Goal: Navigation & Orientation: Find specific page/section

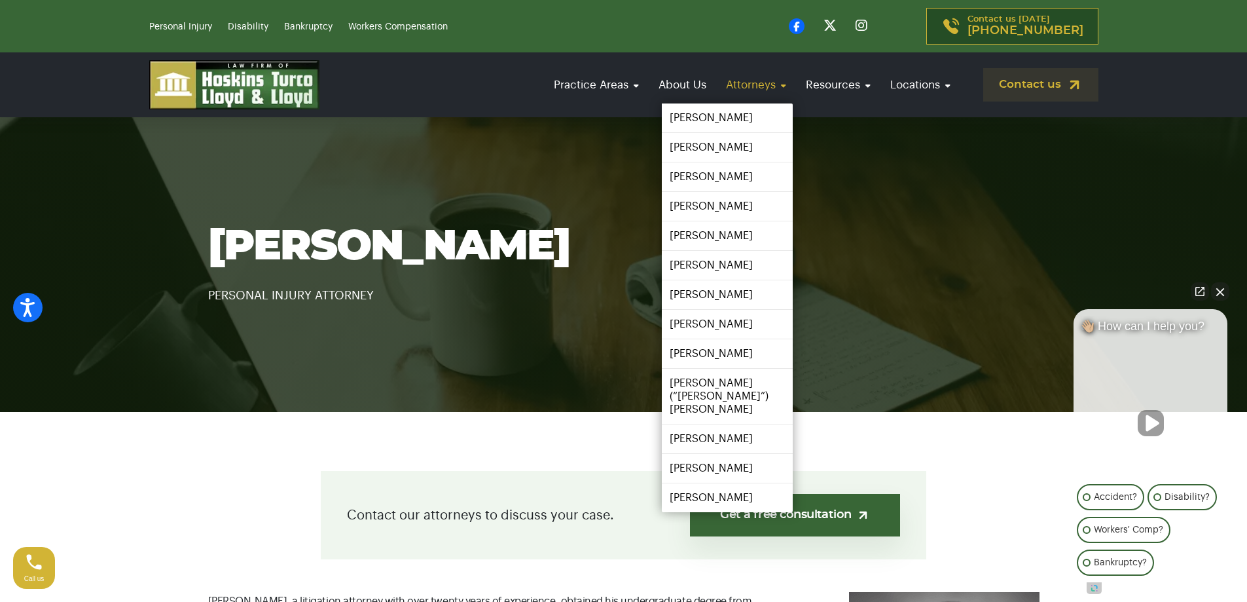
click at [750, 92] on link "Attorneys" at bounding box center [756, 84] width 73 height 37
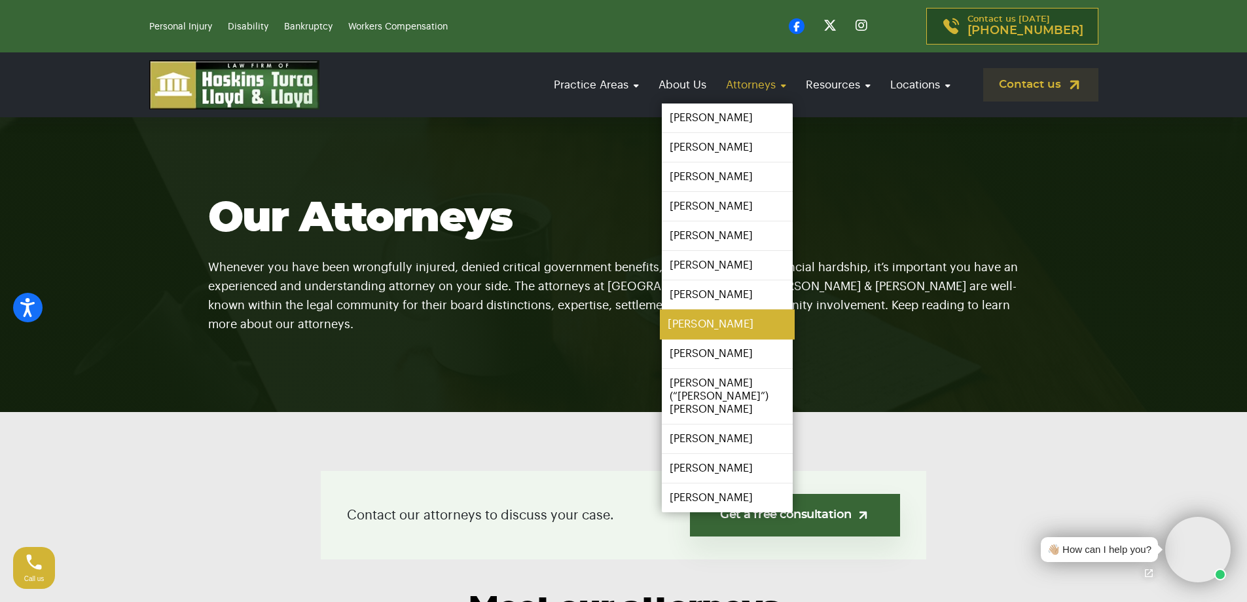
click at [716, 318] on link "[PERSON_NAME]" at bounding box center [727, 324] width 135 height 29
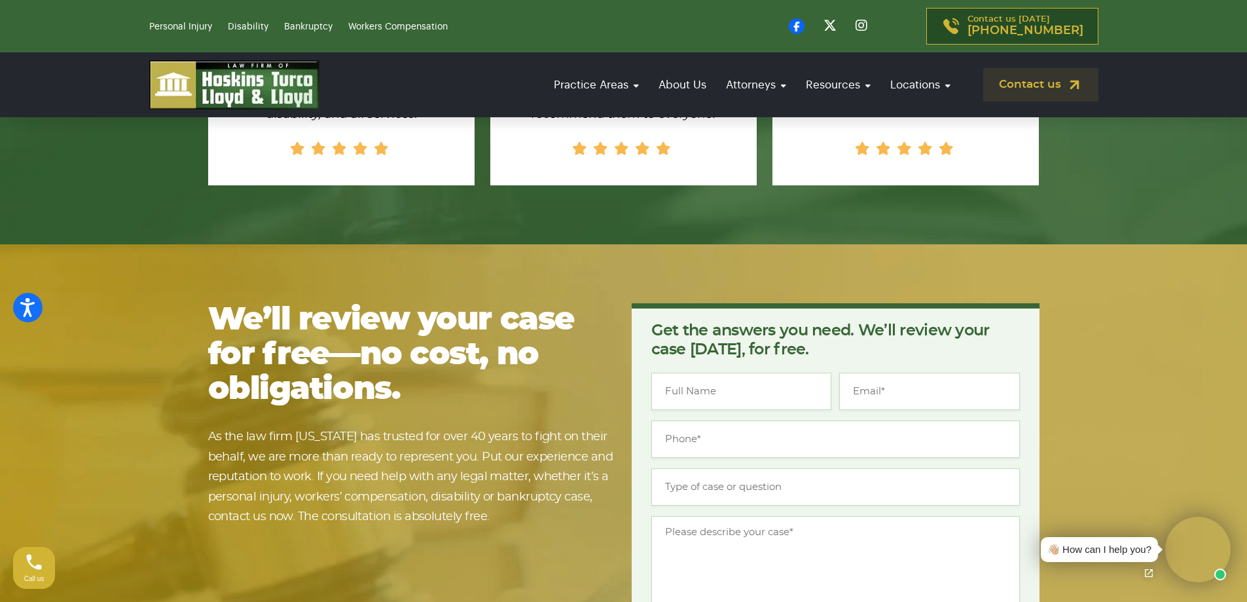
scroll to position [1899, 0]
